Goal: Information Seeking & Learning: Learn about a topic

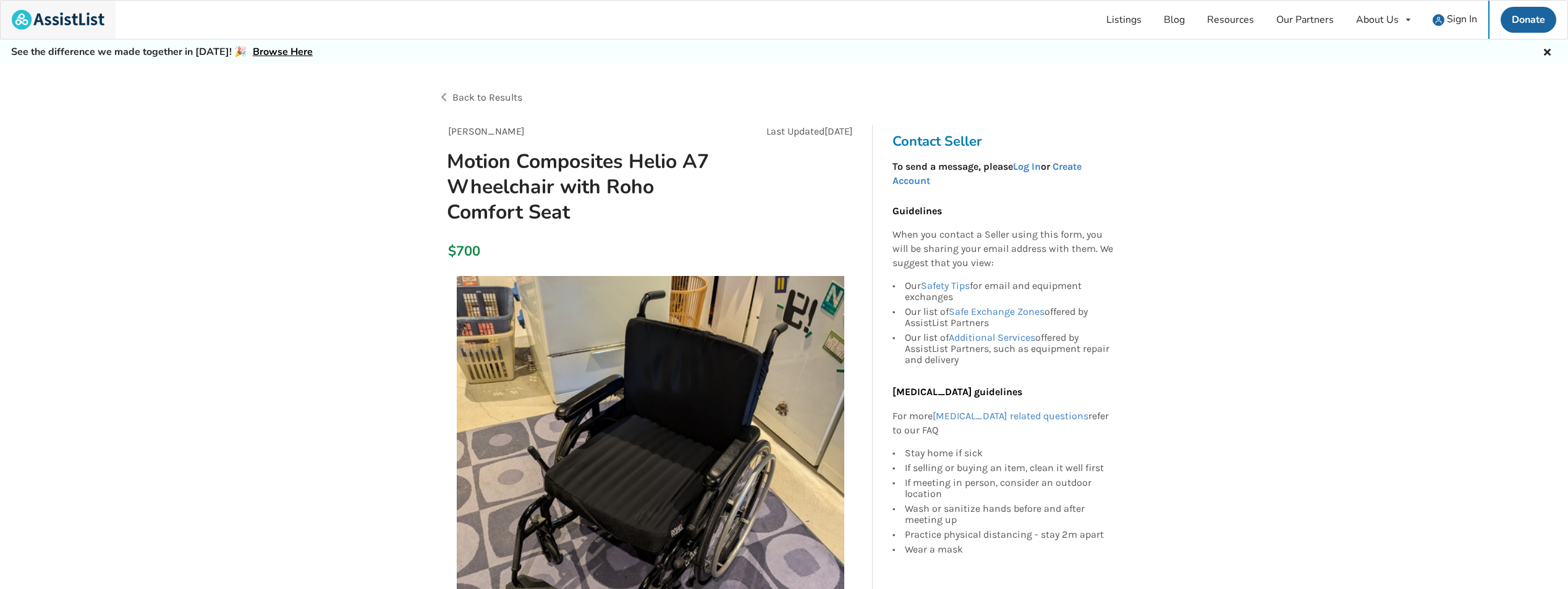
click at [65, 24] on img at bounding box center [58, 20] width 93 height 20
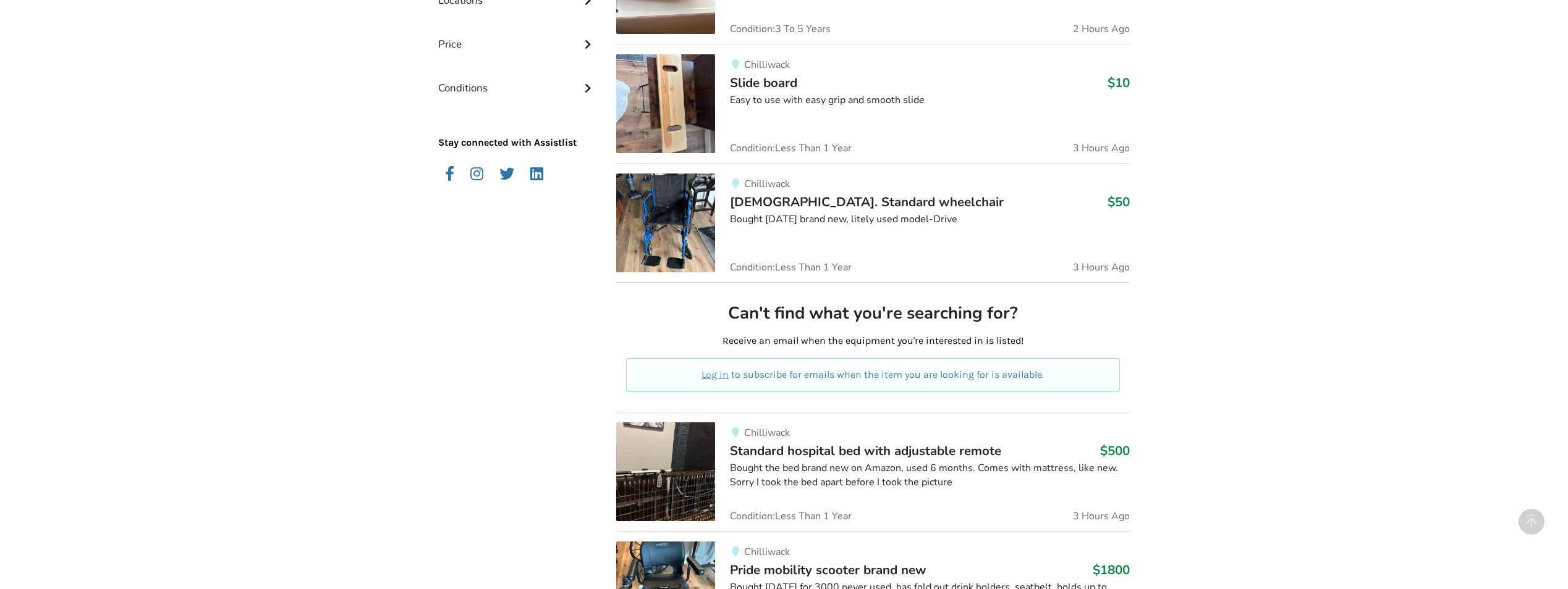
scroll to position [556, 0]
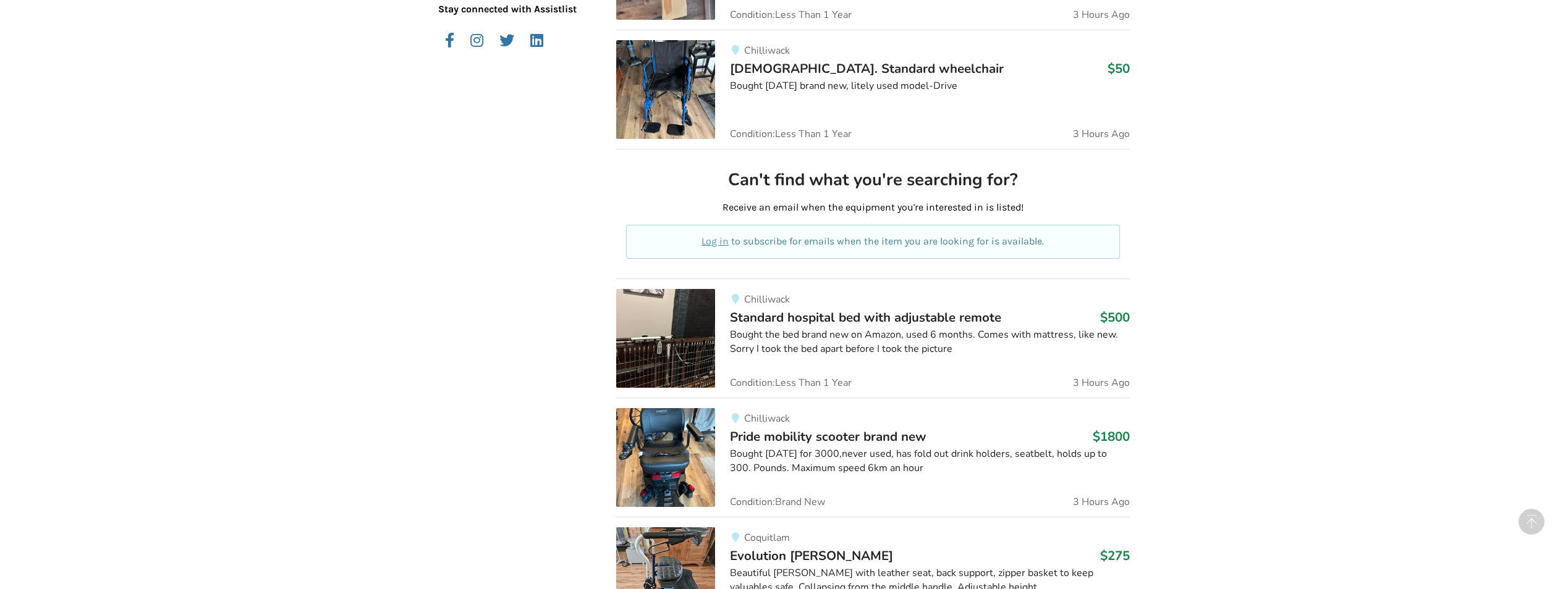
click at [677, 348] on img at bounding box center [666, 338] width 99 height 99
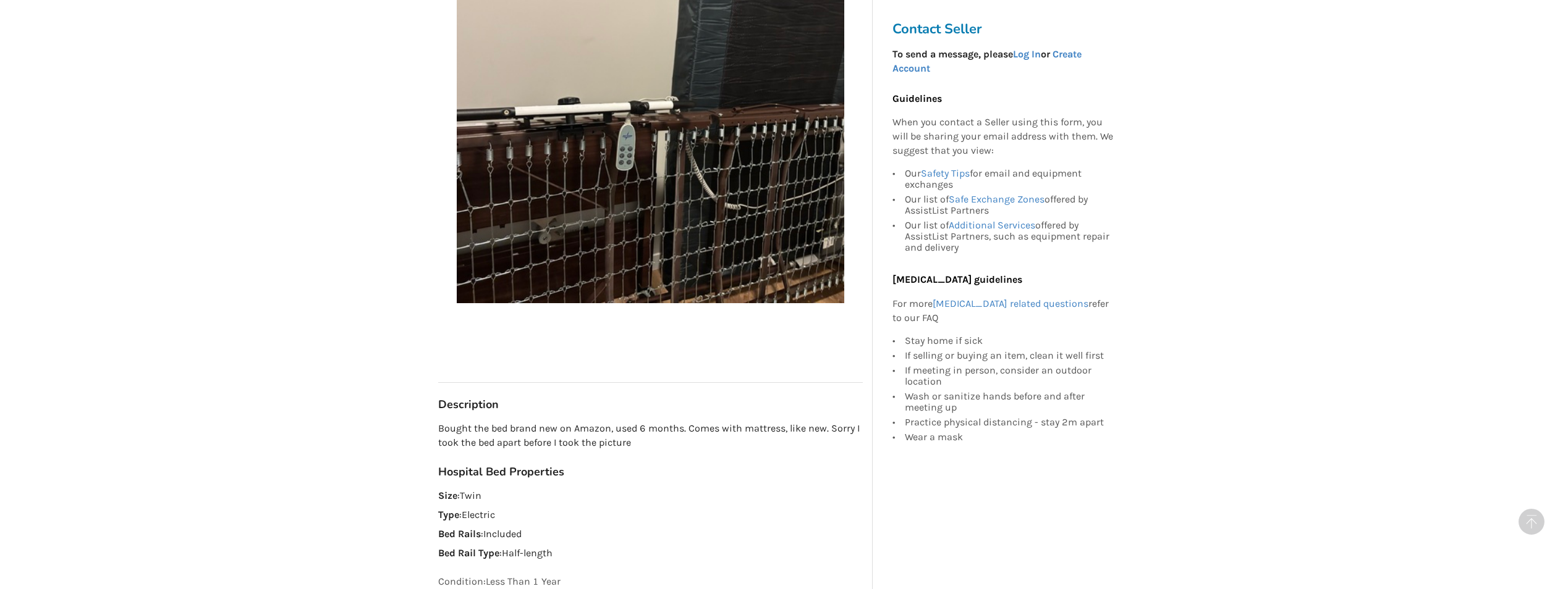
scroll to position [247, 0]
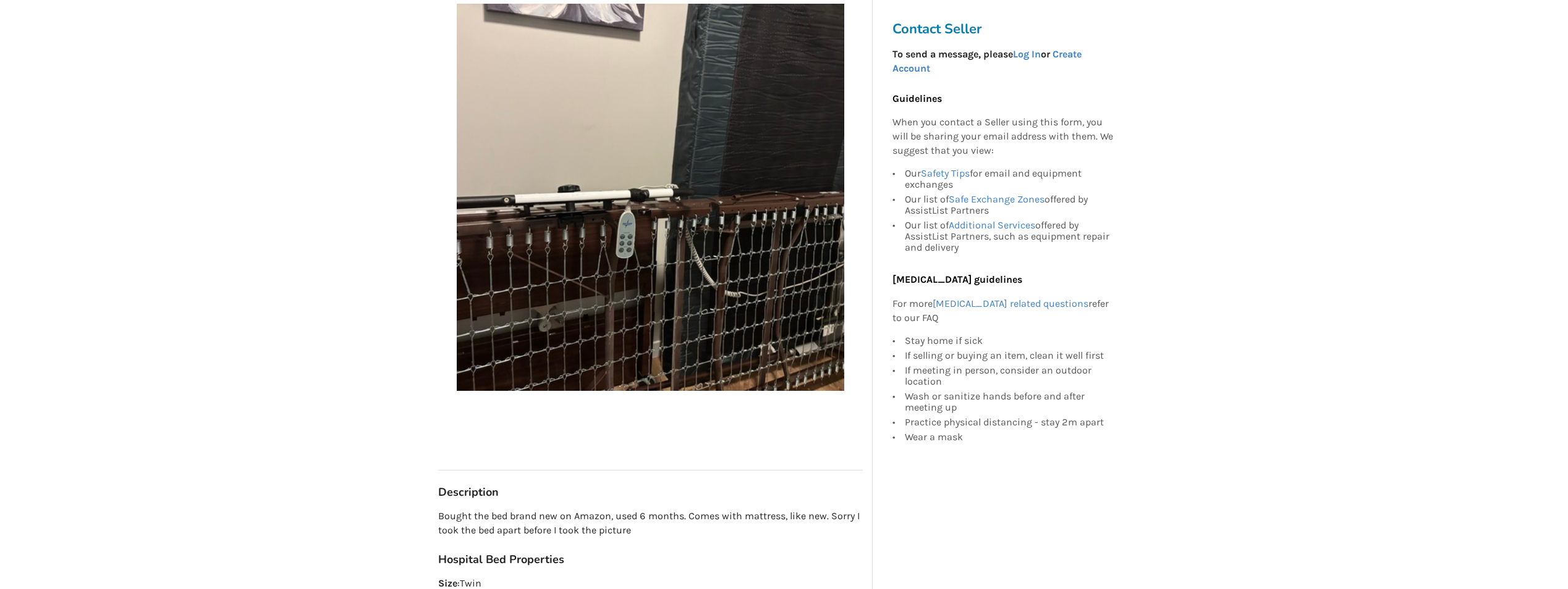
click at [810, 264] on img at bounding box center [650, 197] width 388 height 387
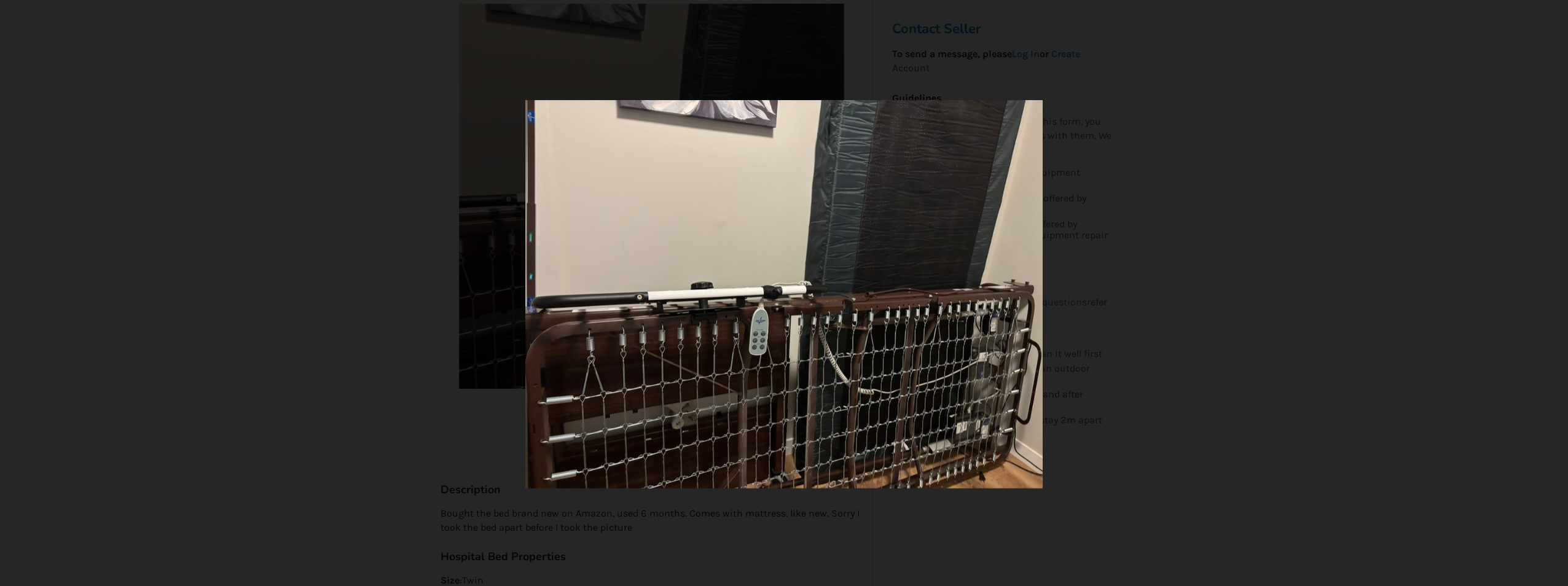
click at [1015, 383] on img at bounding box center [784, 294] width 517 height 388
click at [1223, 382] on div at bounding box center [784, 293] width 1568 height 586
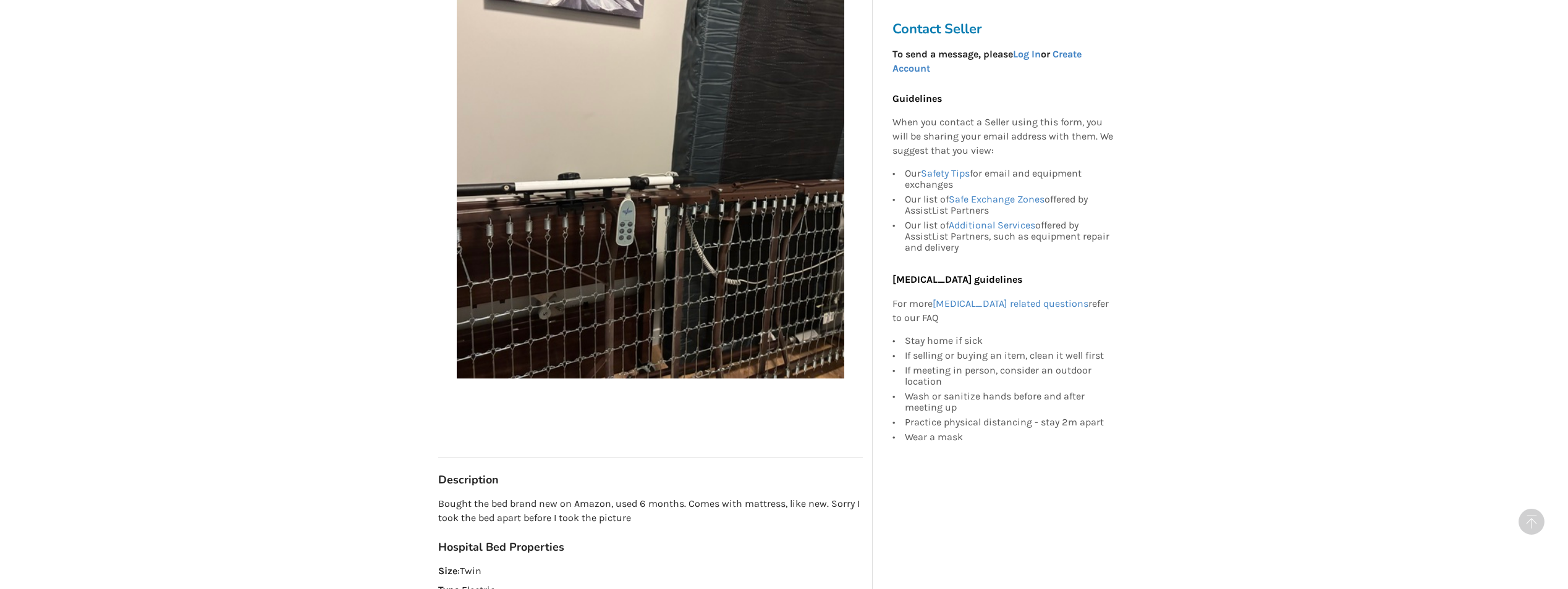
scroll to position [0, 0]
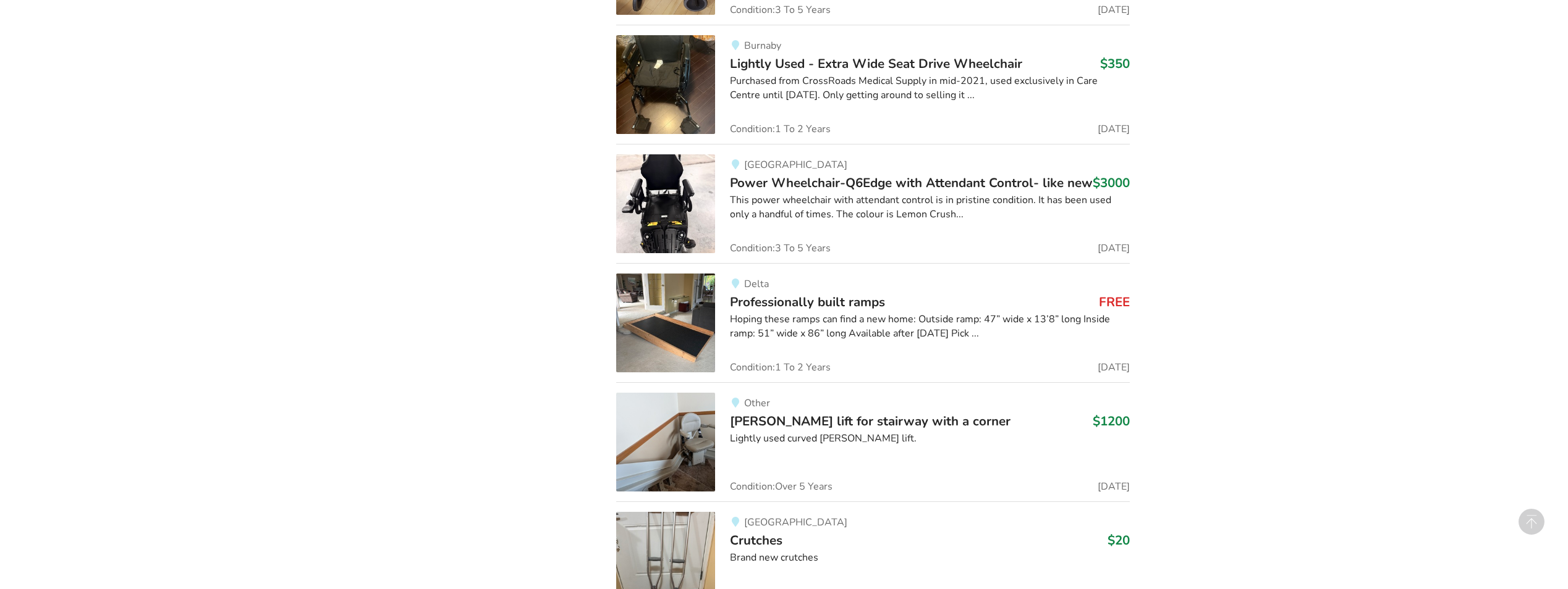
scroll to position [2711, 0]
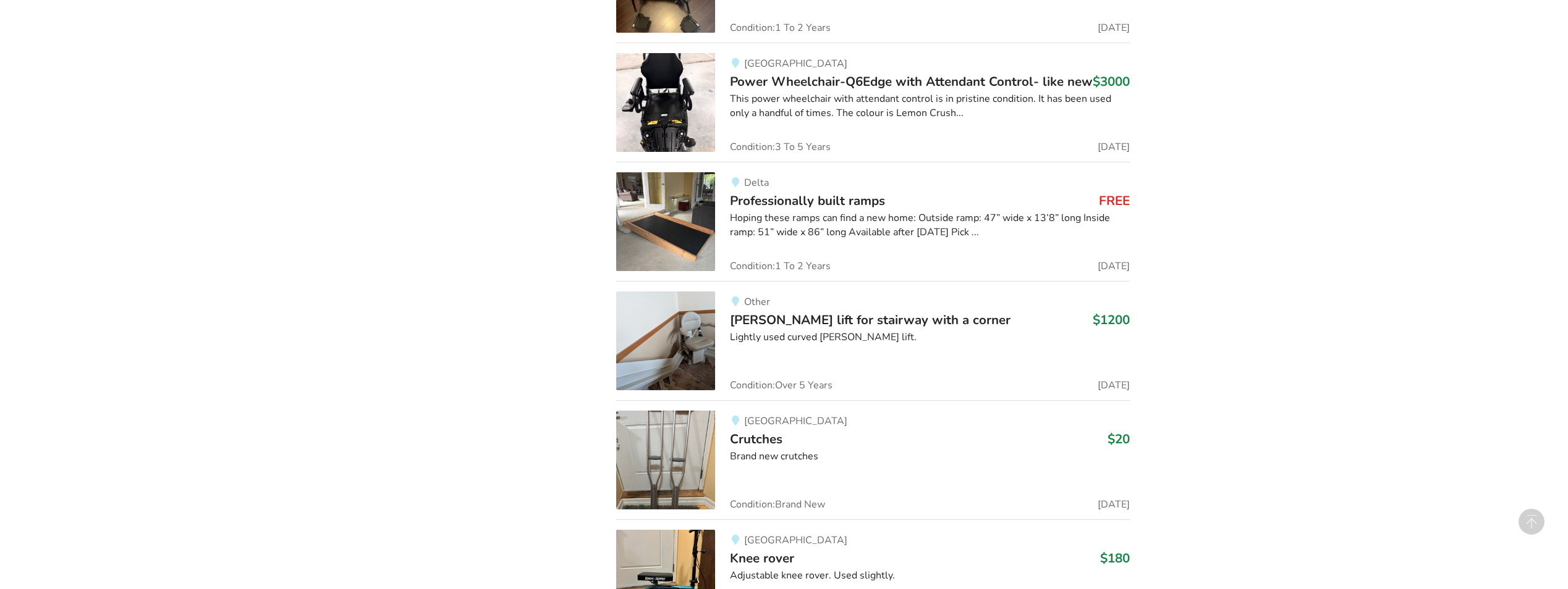
click at [659, 234] on img at bounding box center [666, 222] width 99 height 99
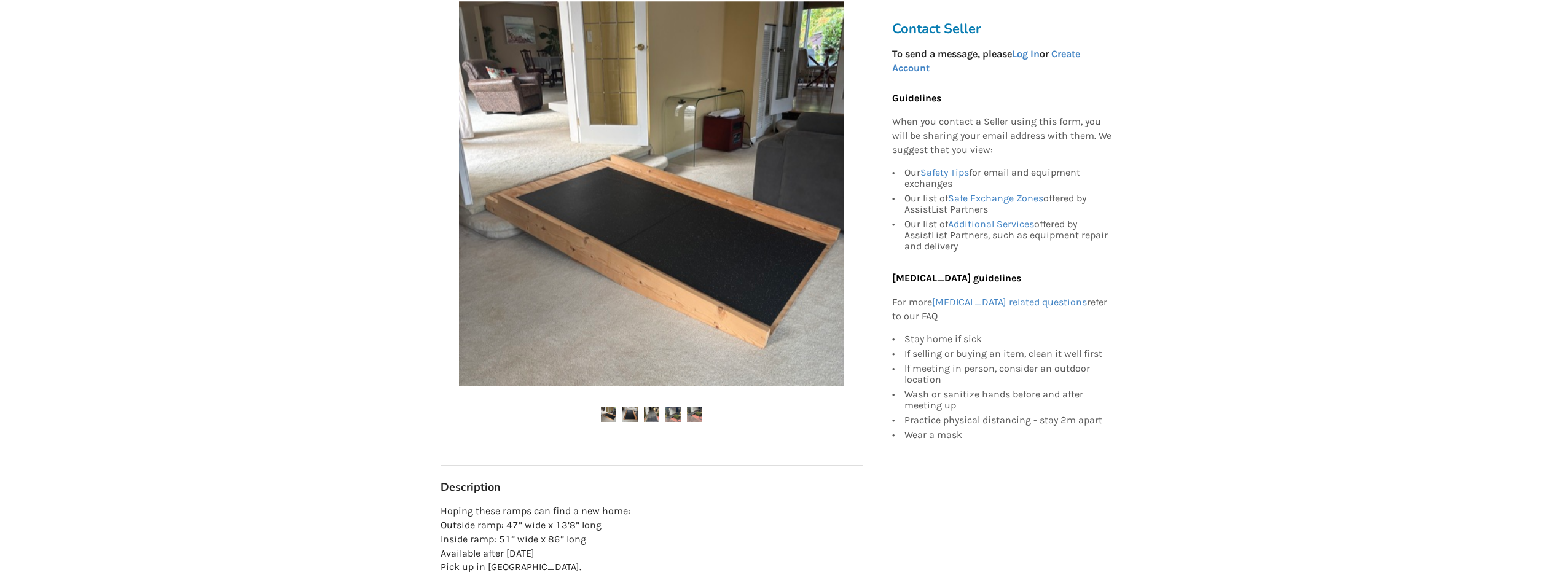
scroll to position [62, 0]
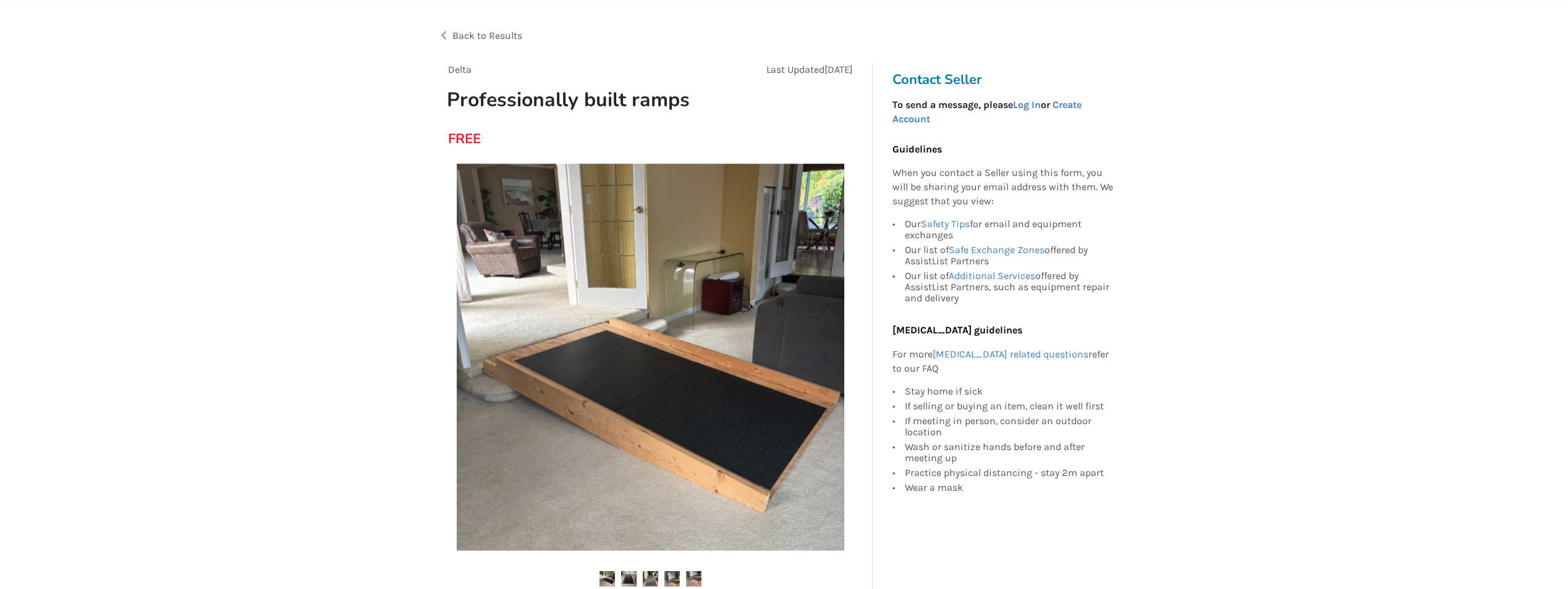
click at [827, 366] on img at bounding box center [650, 357] width 388 height 387
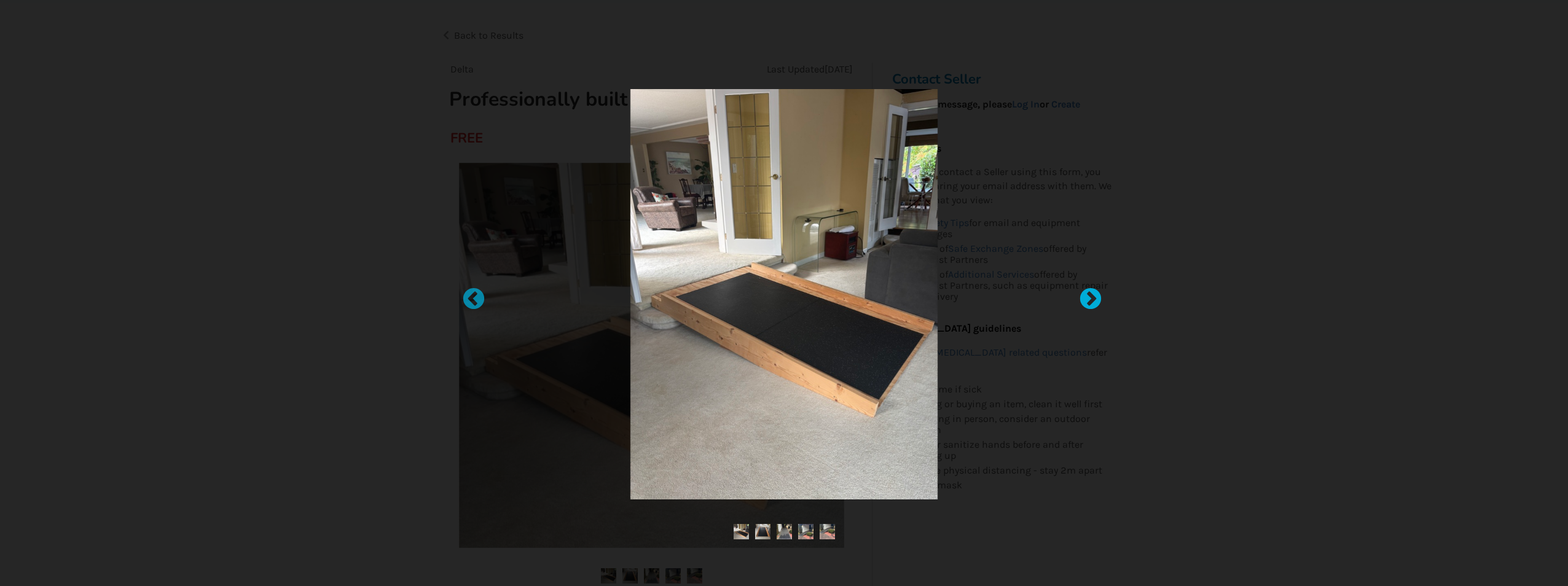
click at [1090, 298] on div at bounding box center [1084, 293] width 12 height 12
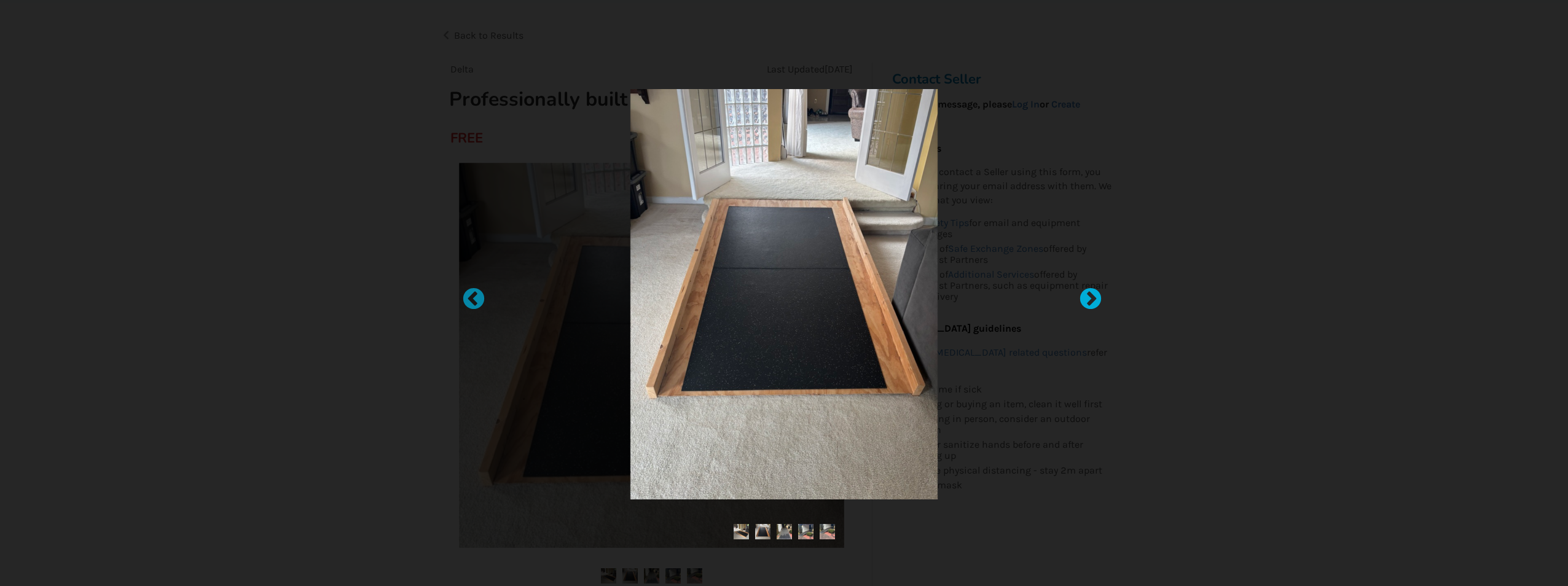
click at [1090, 298] on div at bounding box center [1084, 293] width 12 height 12
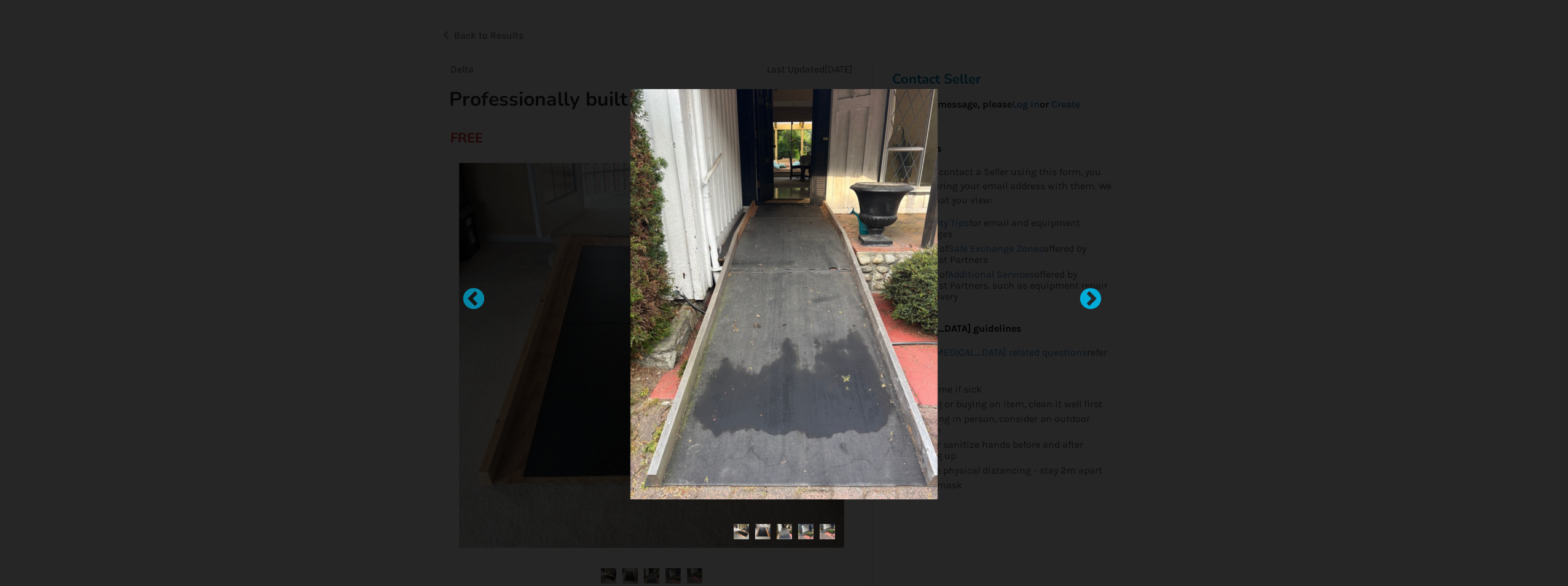
click at [1090, 298] on div at bounding box center [1084, 293] width 12 height 12
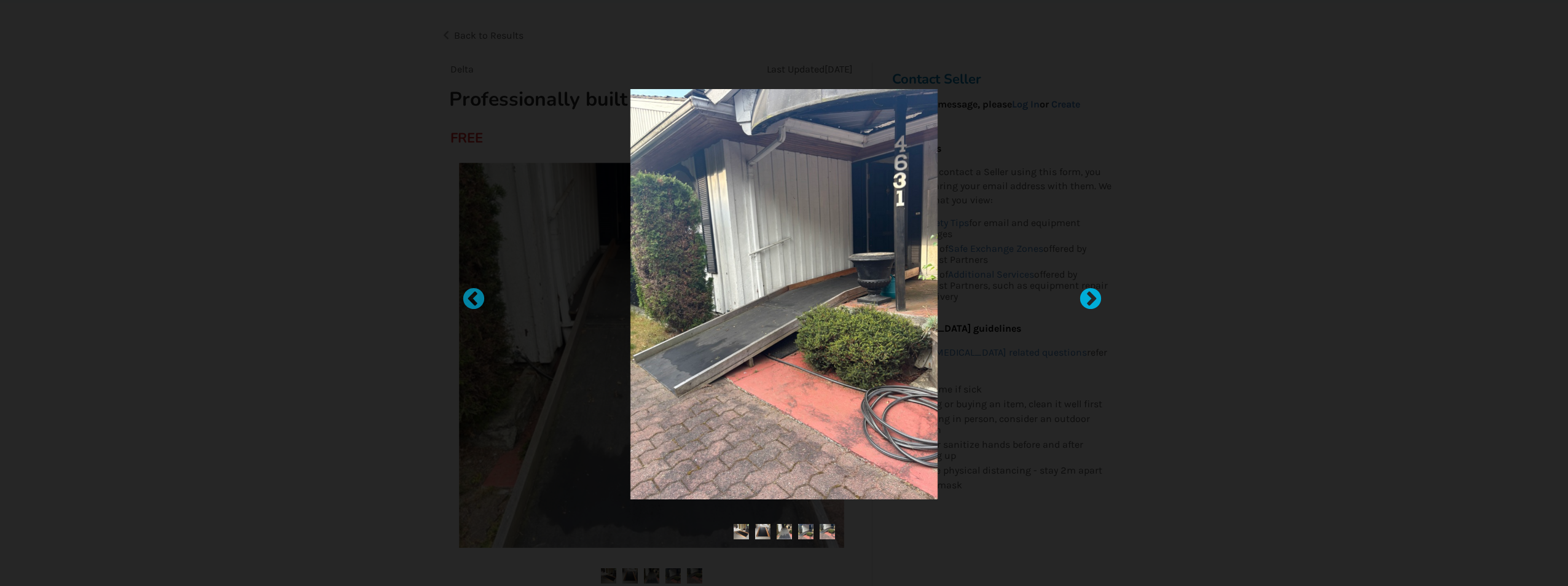
click at [1090, 298] on div at bounding box center [1084, 293] width 12 height 12
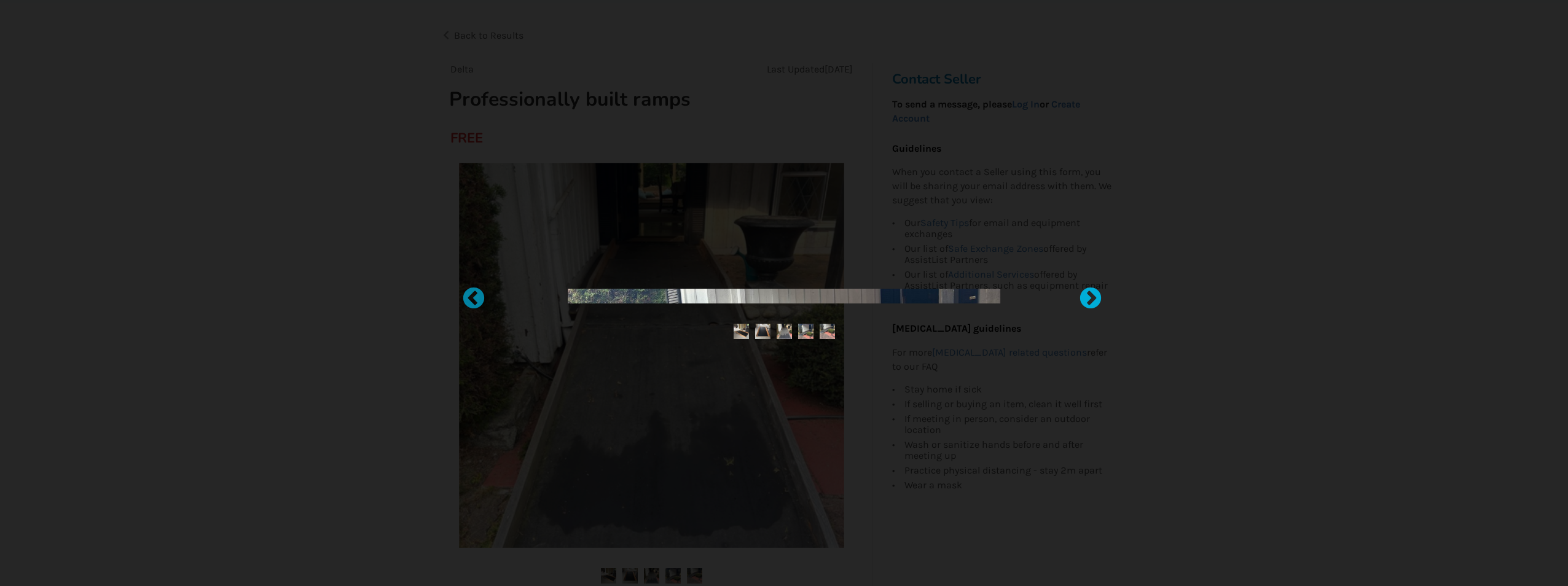
click at [1090, 298] on div at bounding box center [1084, 293] width 12 height 12
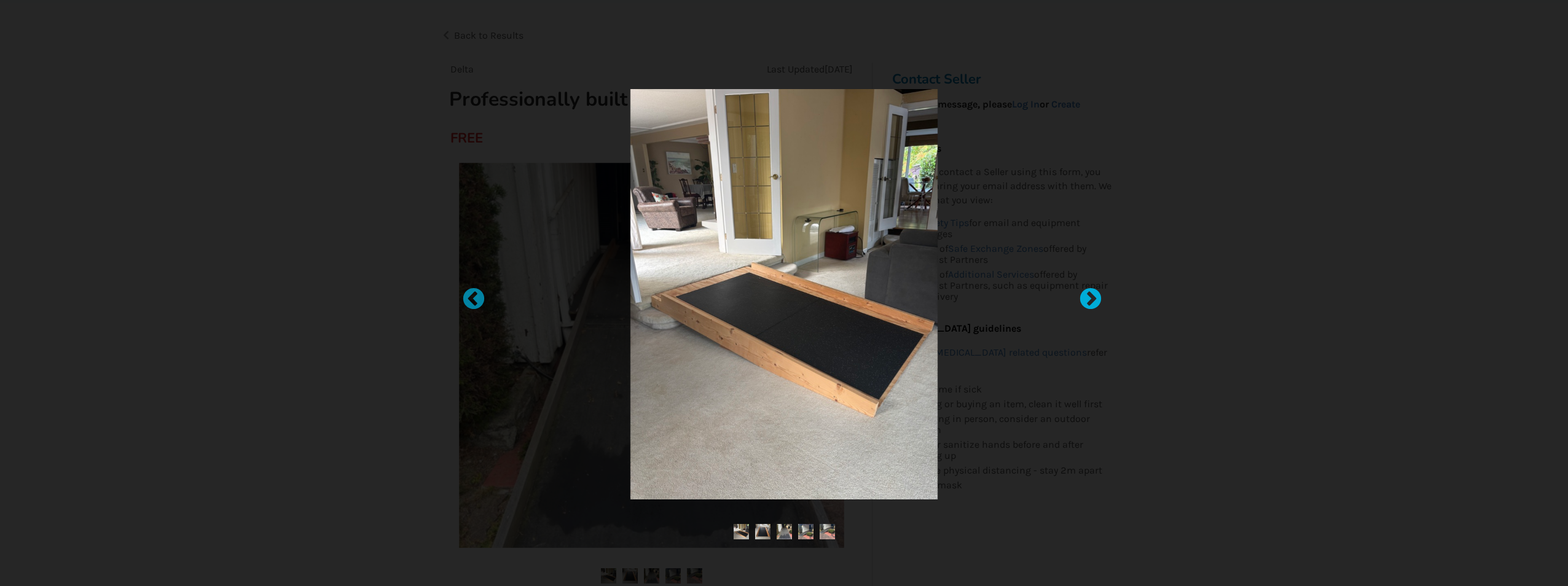
click at [1090, 298] on div at bounding box center [1084, 293] width 12 height 12
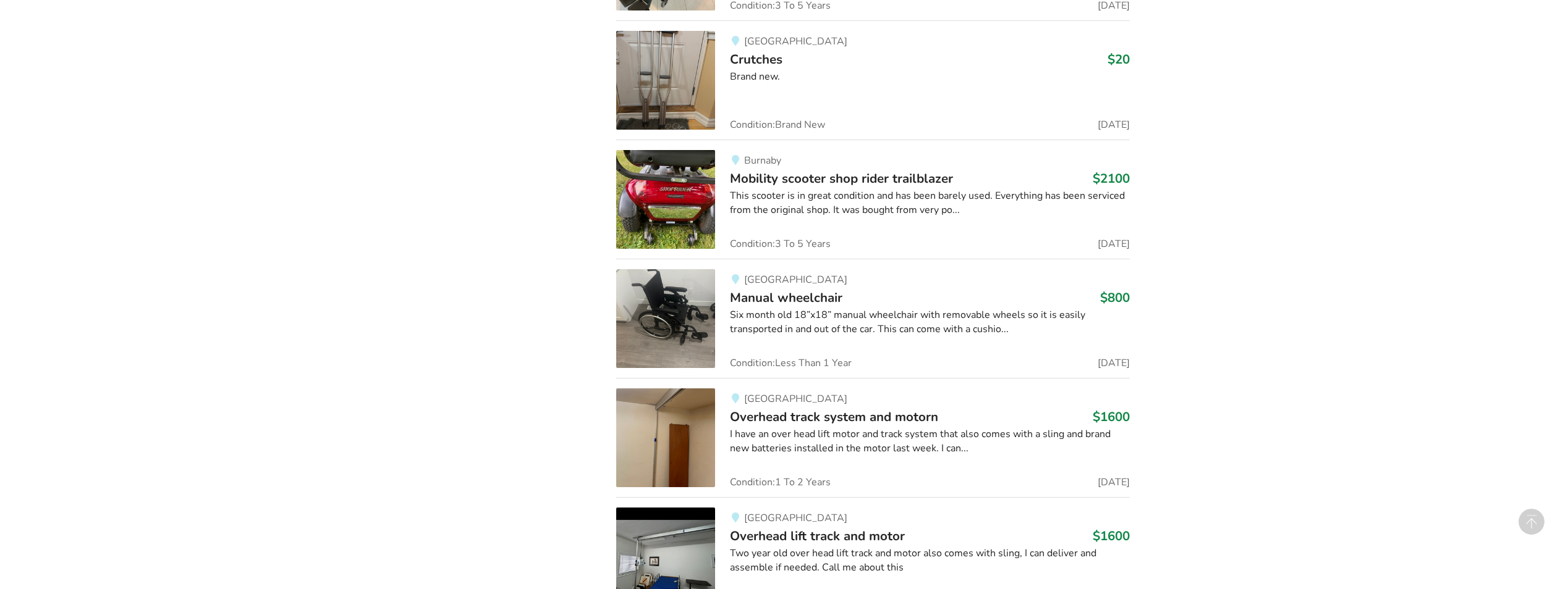
scroll to position [3687, 0]
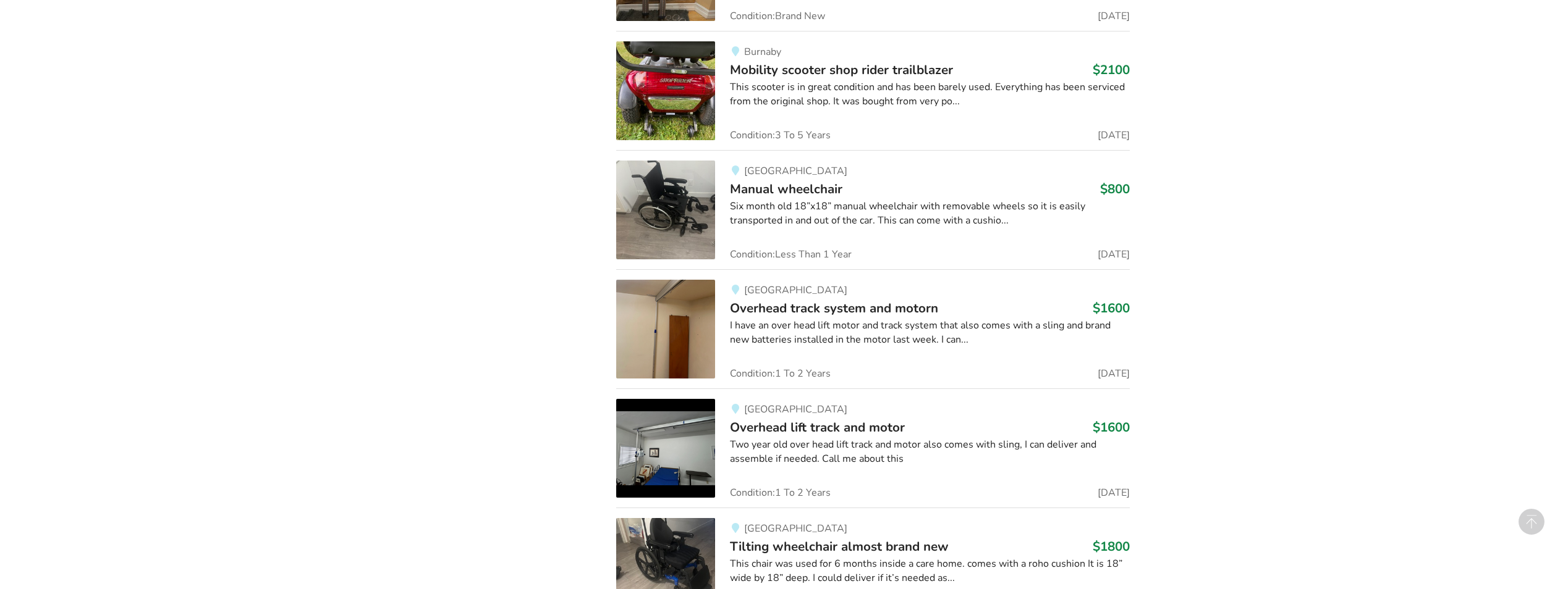
click at [669, 332] on img at bounding box center [666, 329] width 99 height 99
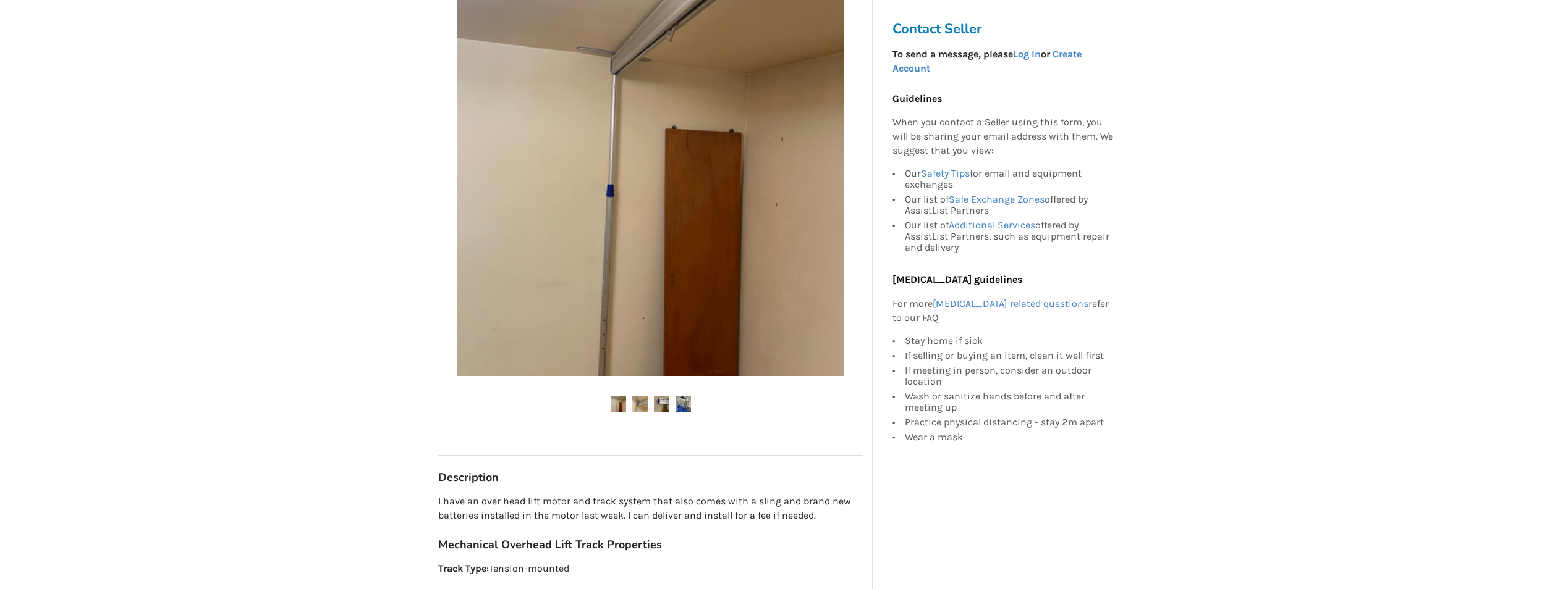
scroll to position [186, 0]
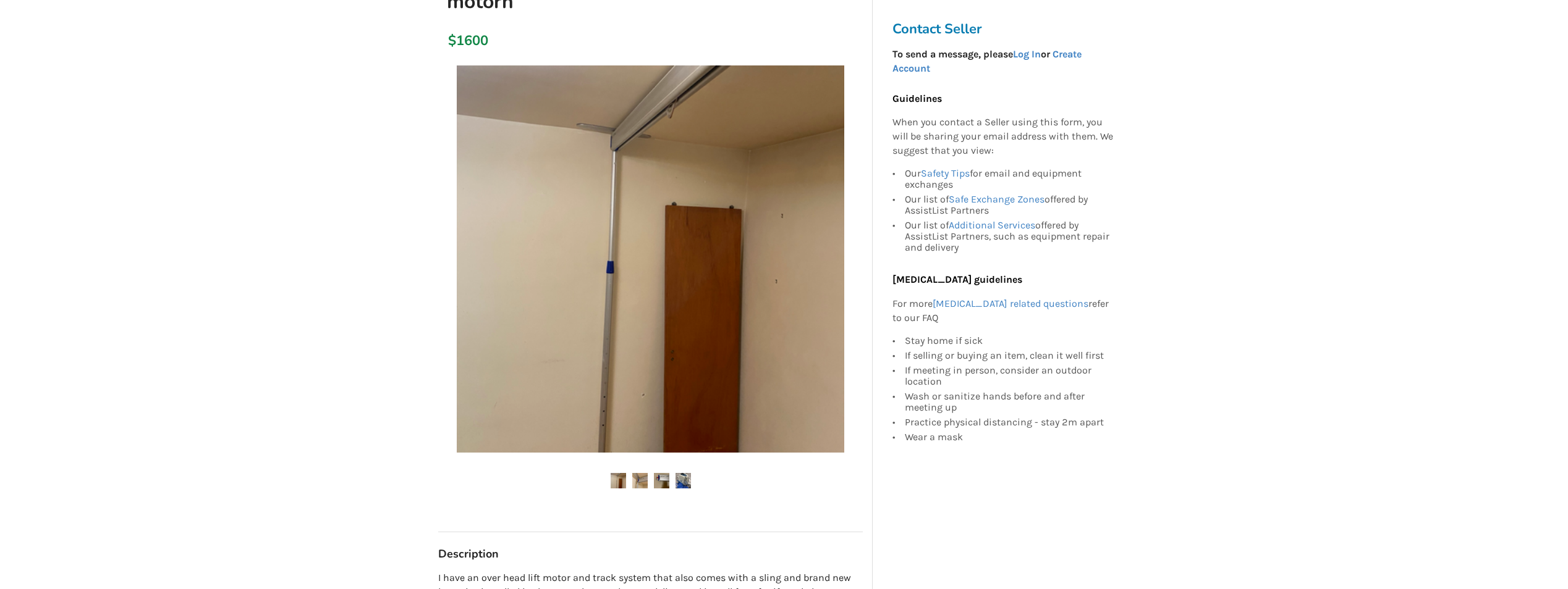
click at [687, 482] on img at bounding box center [683, 481] width 15 height 15
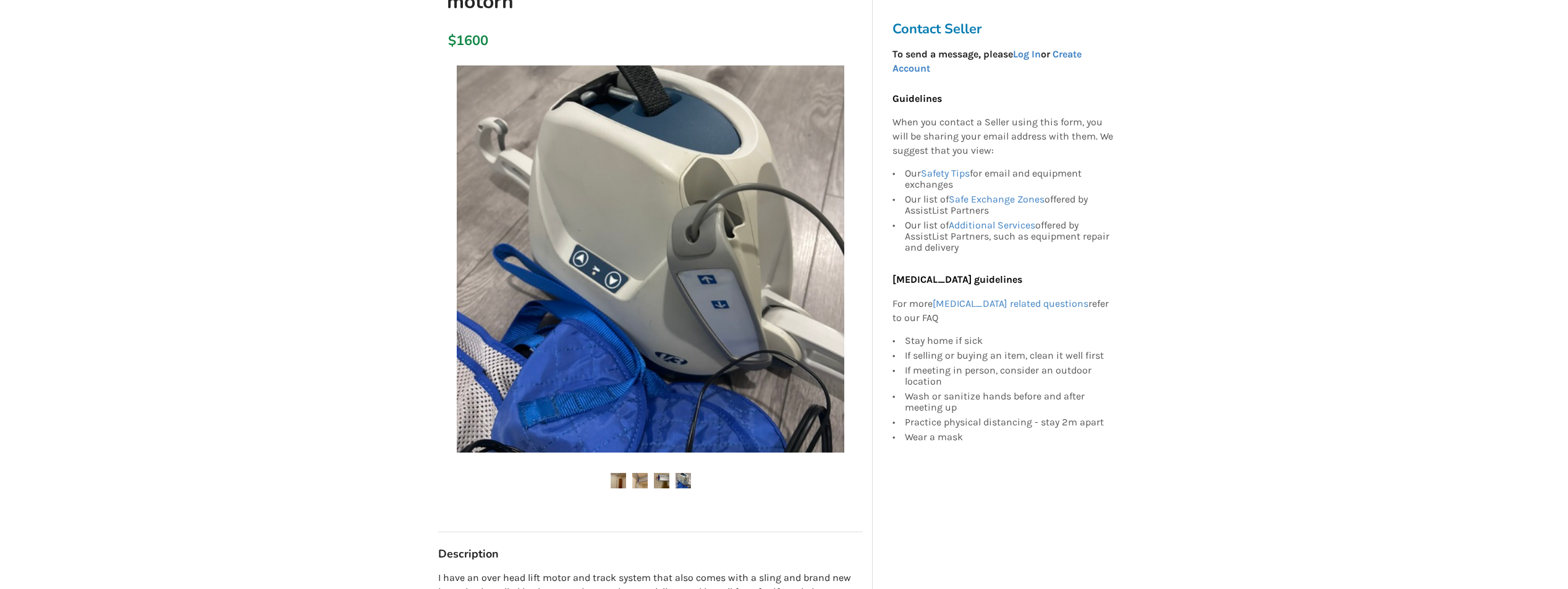
click at [643, 484] on img at bounding box center [640, 481] width 15 height 15
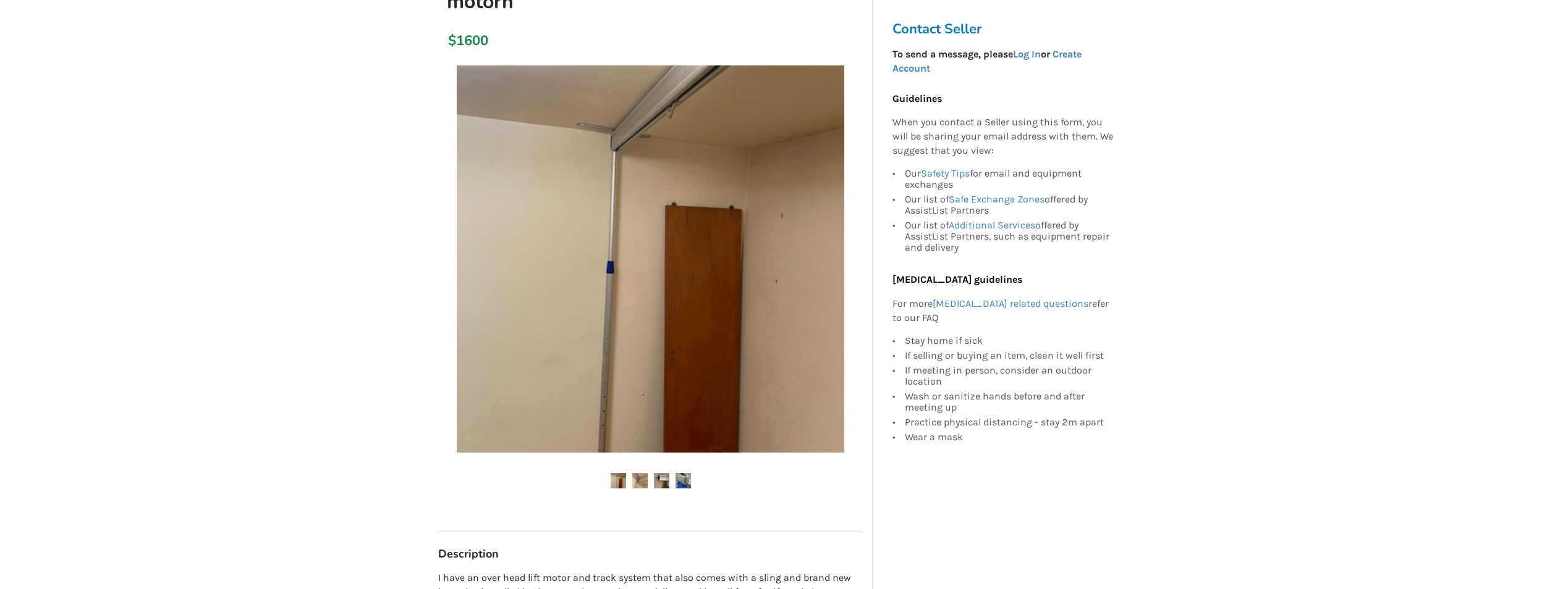
click at [622, 486] on img at bounding box center [618, 481] width 15 height 15
click at [620, 480] on img at bounding box center [618, 481] width 15 height 15
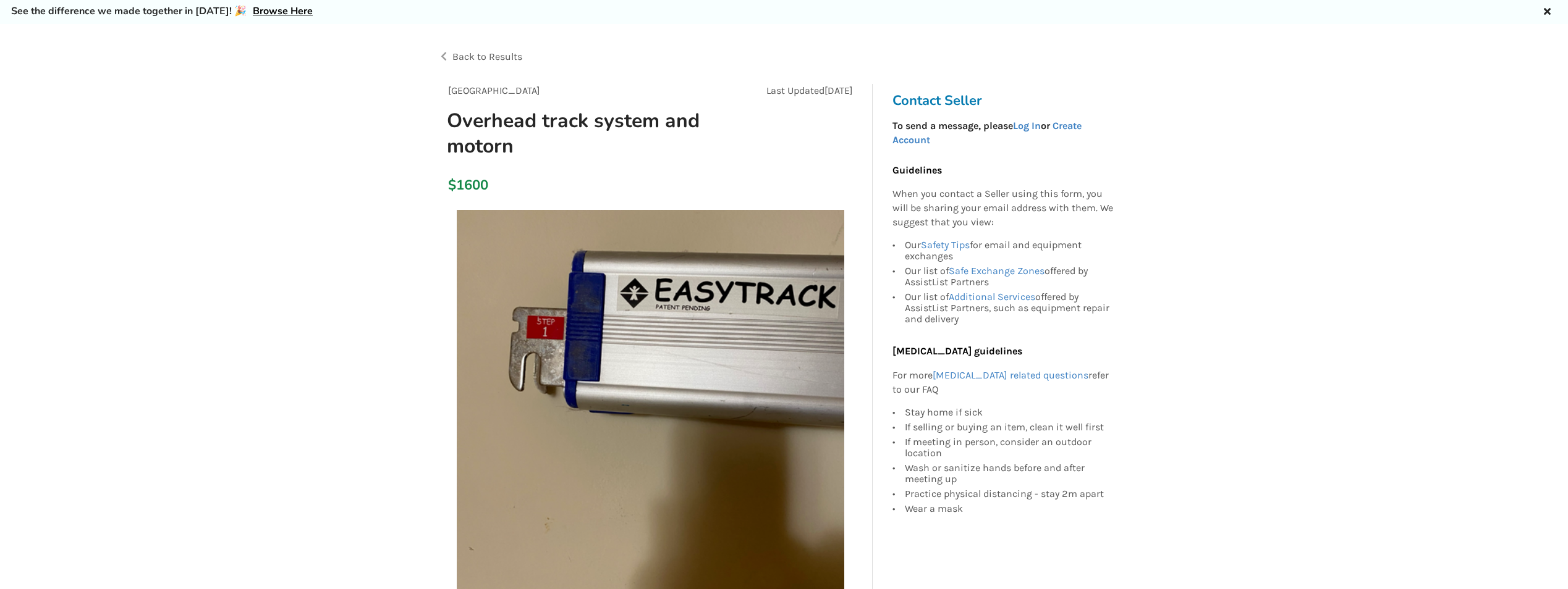
scroll to position [0, 0]
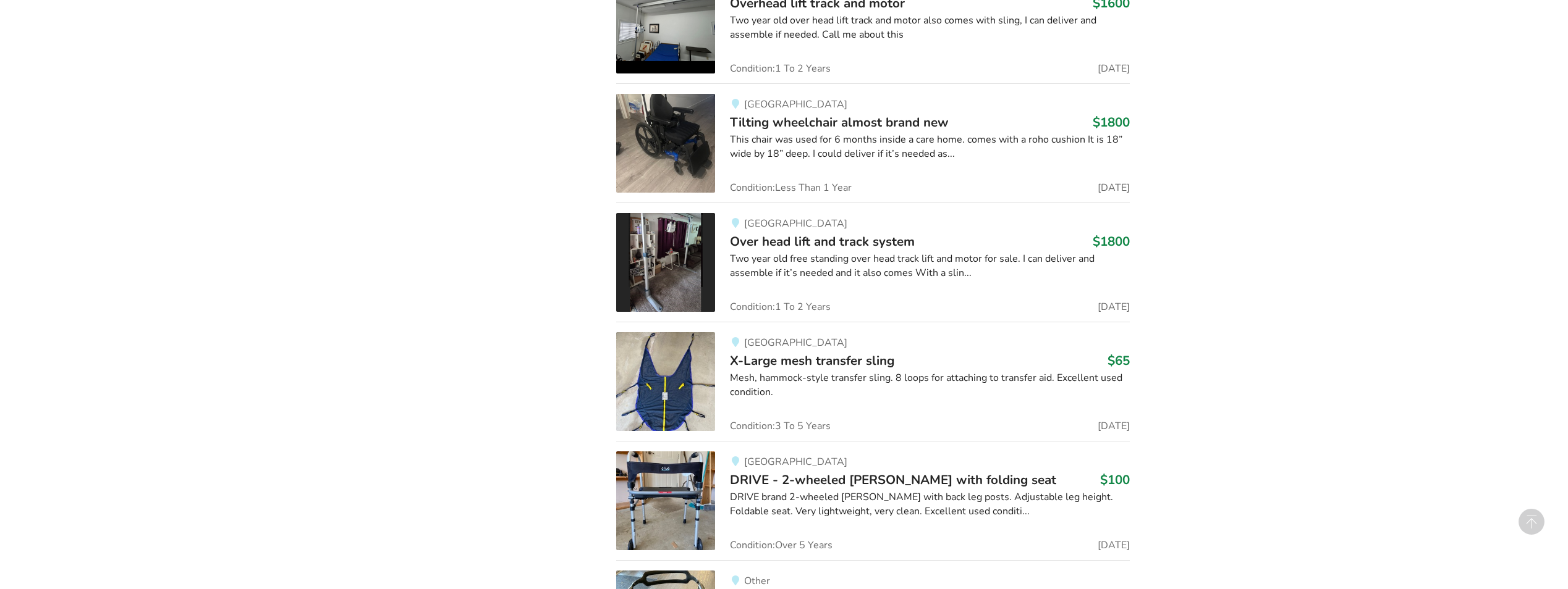
scroll to position [4120, 0]
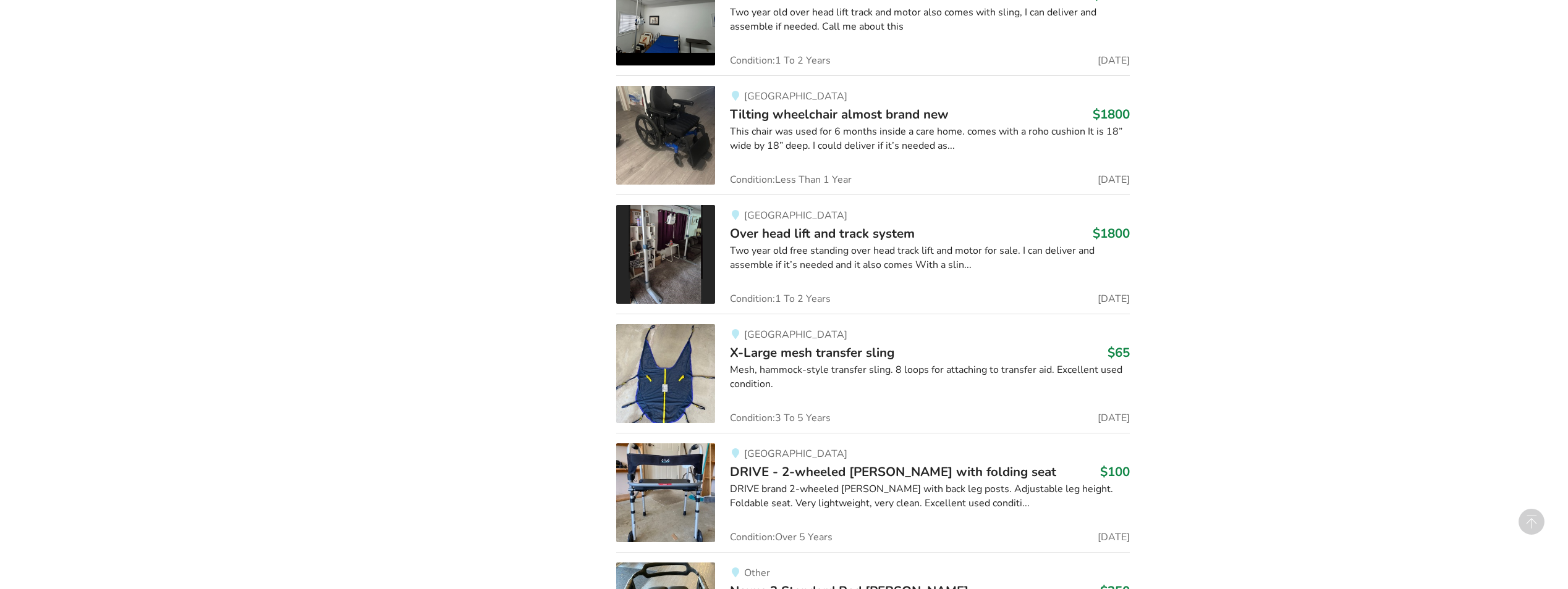
click at [673, 267] on img at bounding box center [666, 255] width 99 height 99
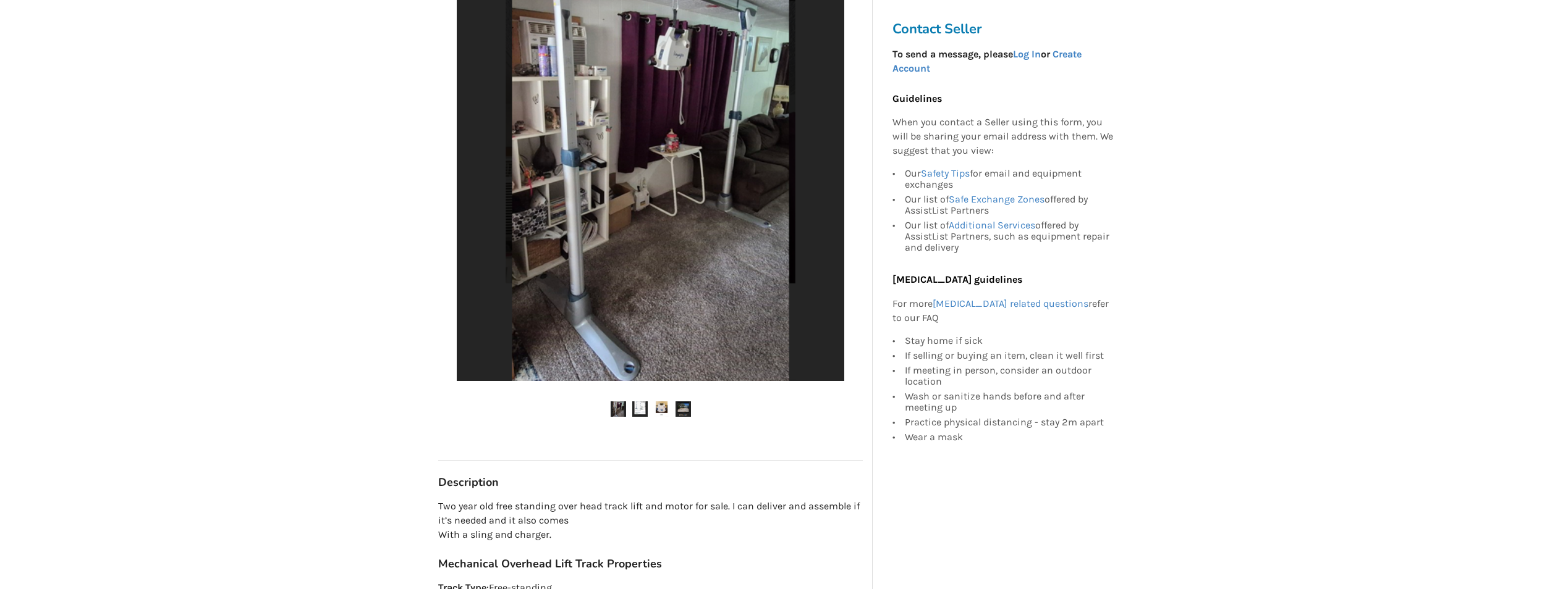
scroll to position [124, 0]
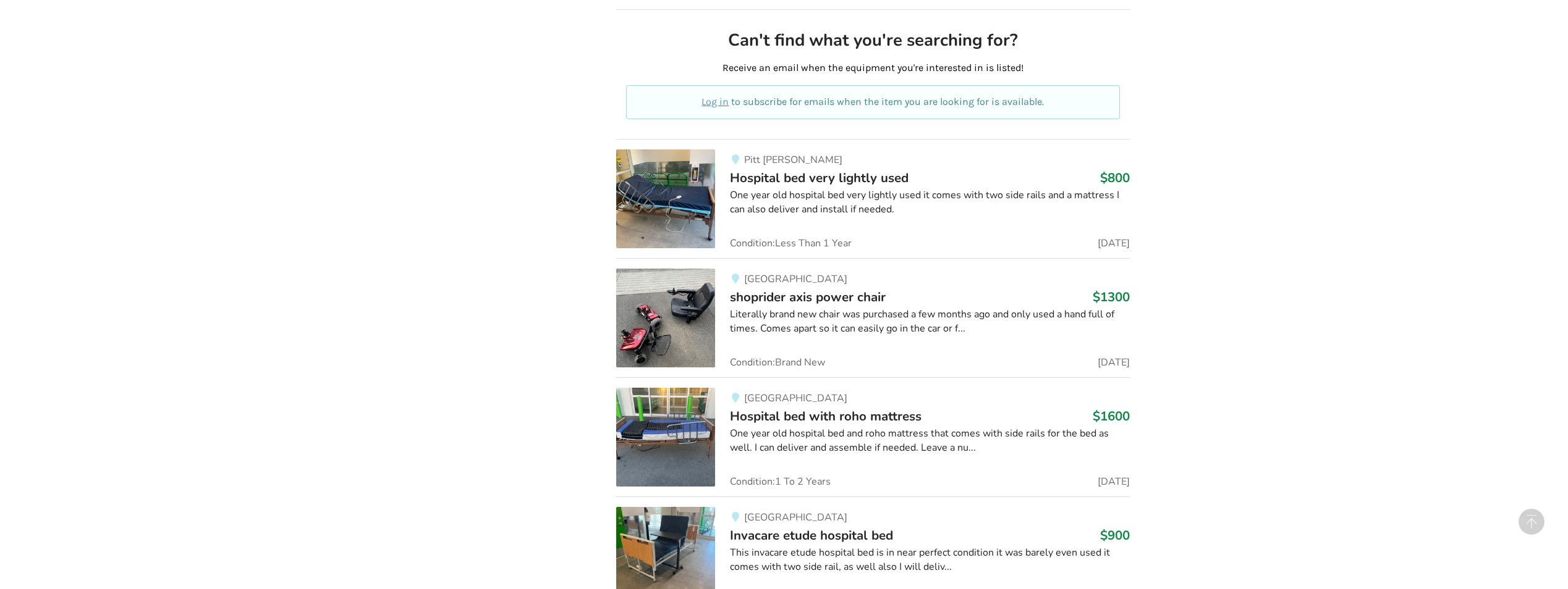
scroll to position [6405, 0]
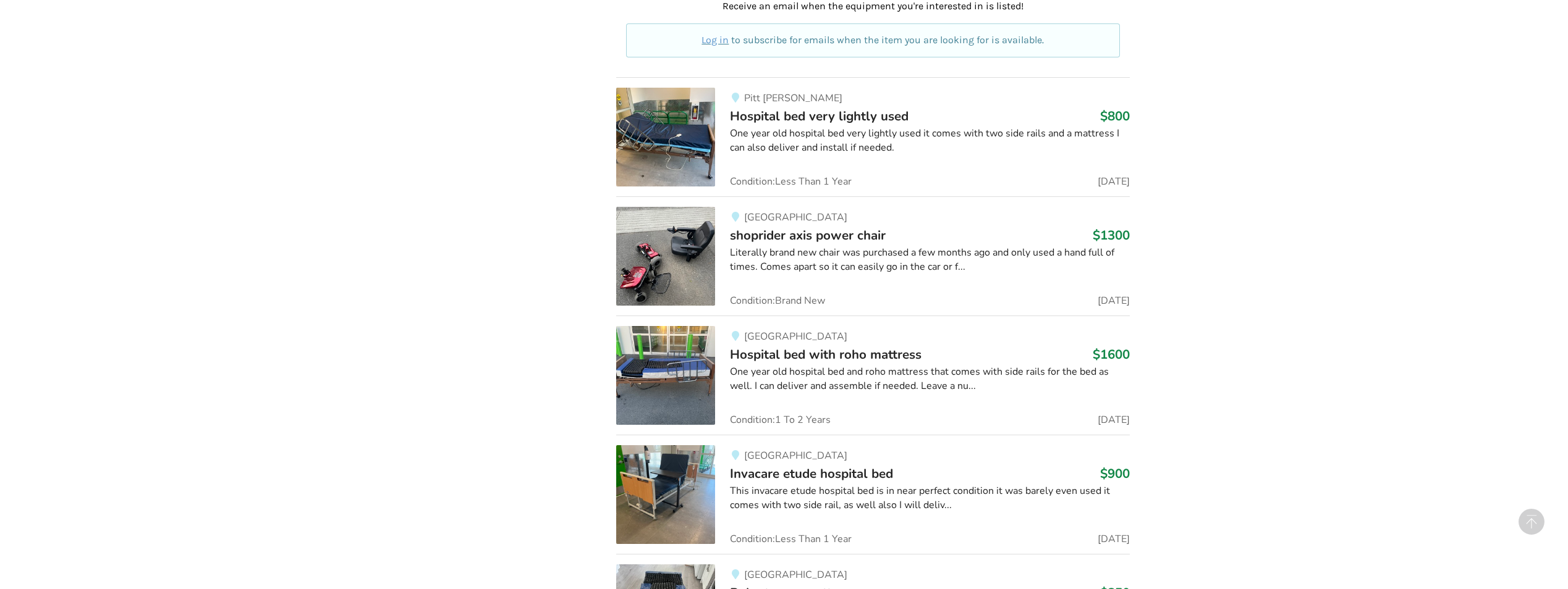
drag, startPoint x: 730, startPoint y: 531, endPoint x: 725, endPoint y: 543, distance: 13.0
drag, startPoint x: 725, startPoint y: 543, endPoint x: 502, endPoint y: 488, distance: 229.7
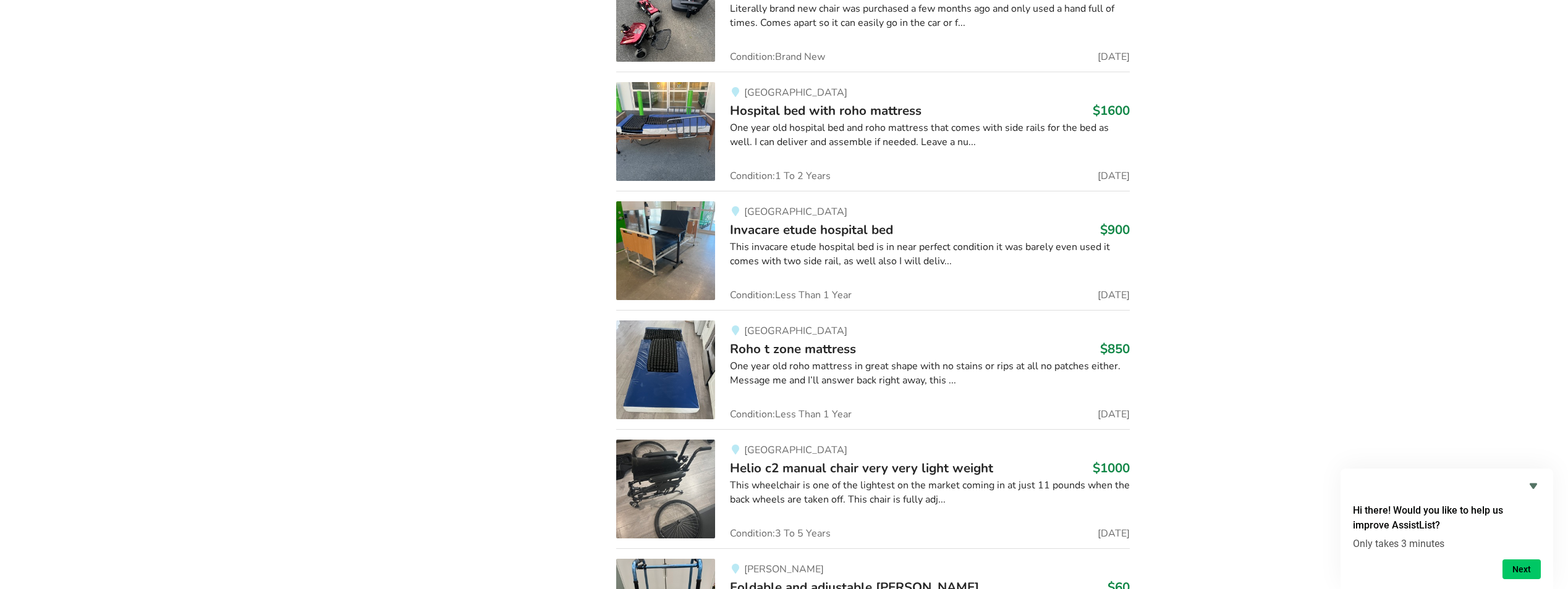
scroll to position [6343, 0]
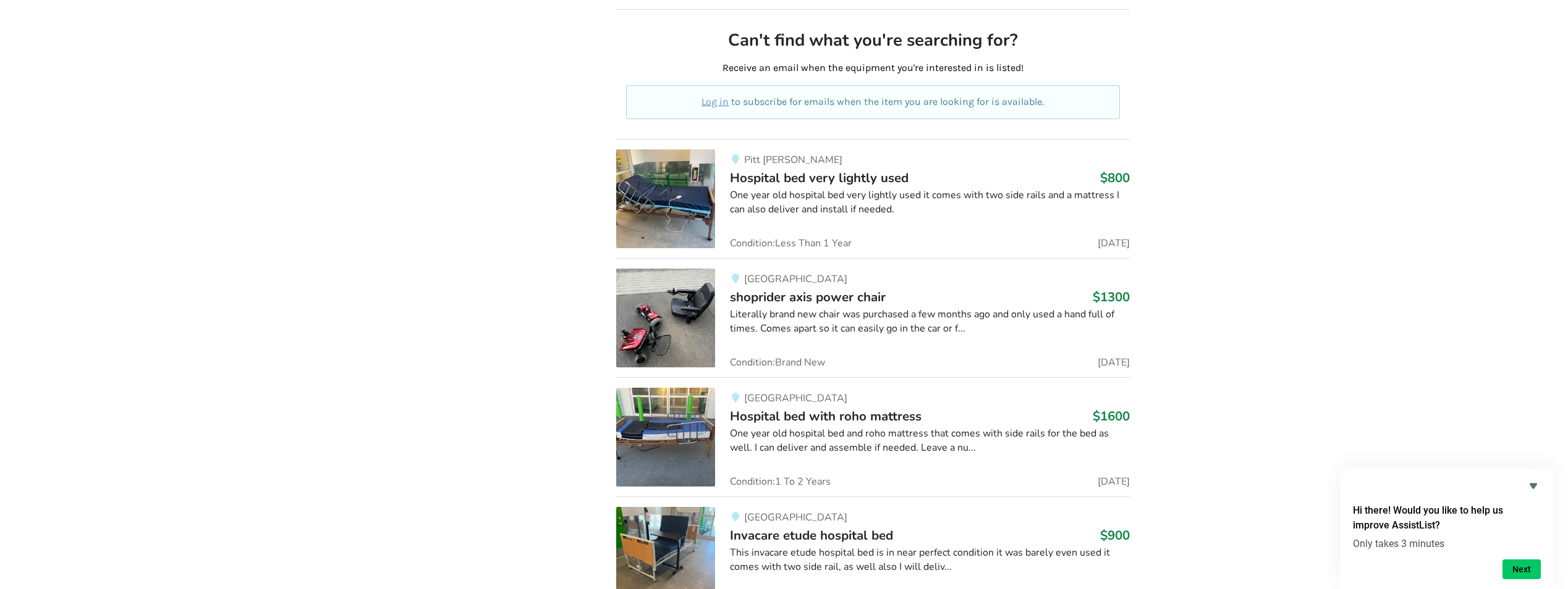
drag, startPoint x: 900, startPoint y: 320, endPoint x: 1405, endPoint y: 266, distance: 507.9
